Goal: Navigation & Orientation: Find specific page/section

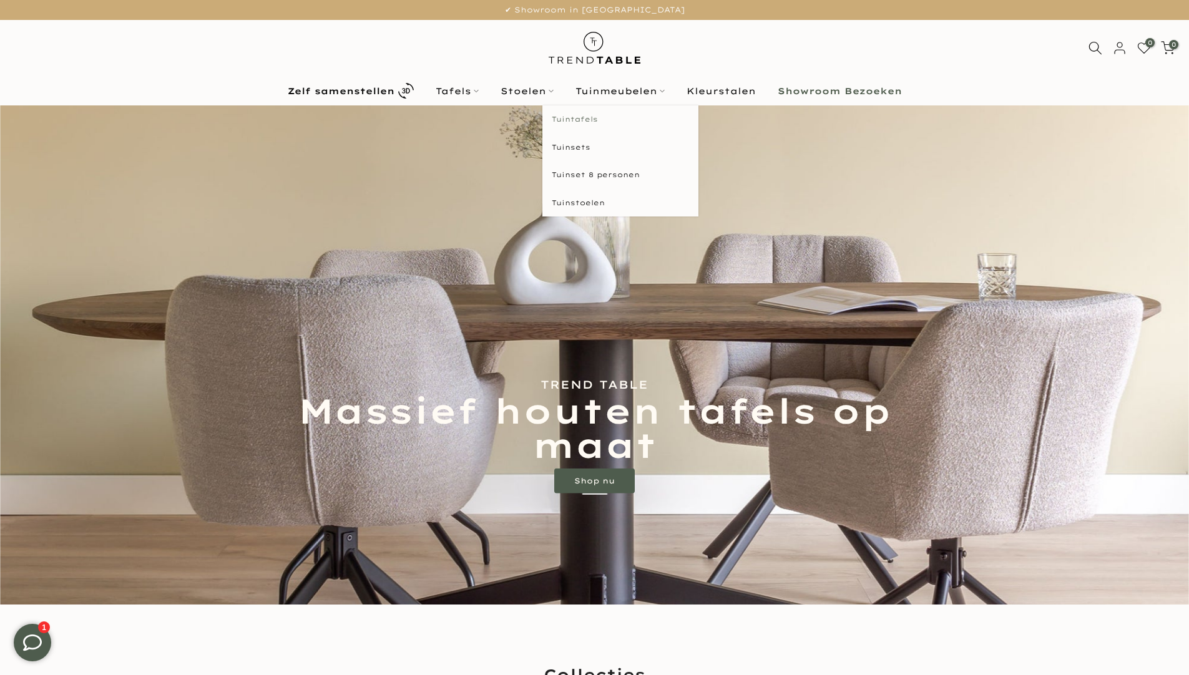
click at [581, 120] on link "Tuintafels" at bounding box center [621, 120] width 156 height 28
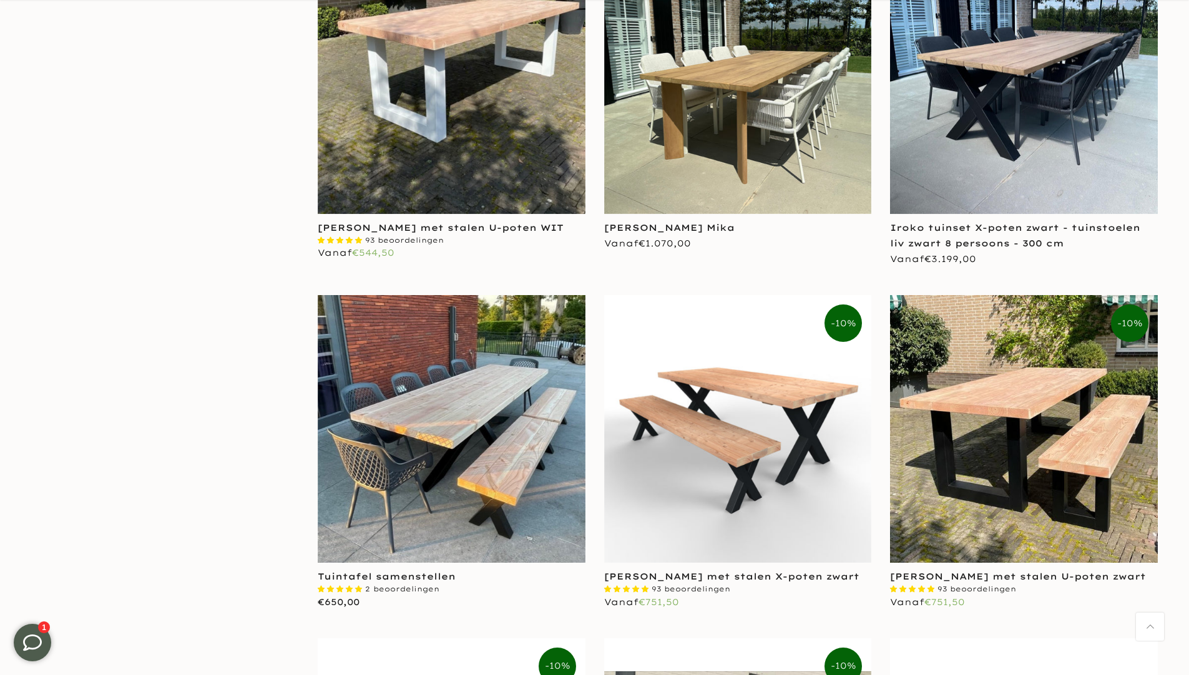
scroll to position [2032, 0]
